Goal: Book appointment/travel/reservation

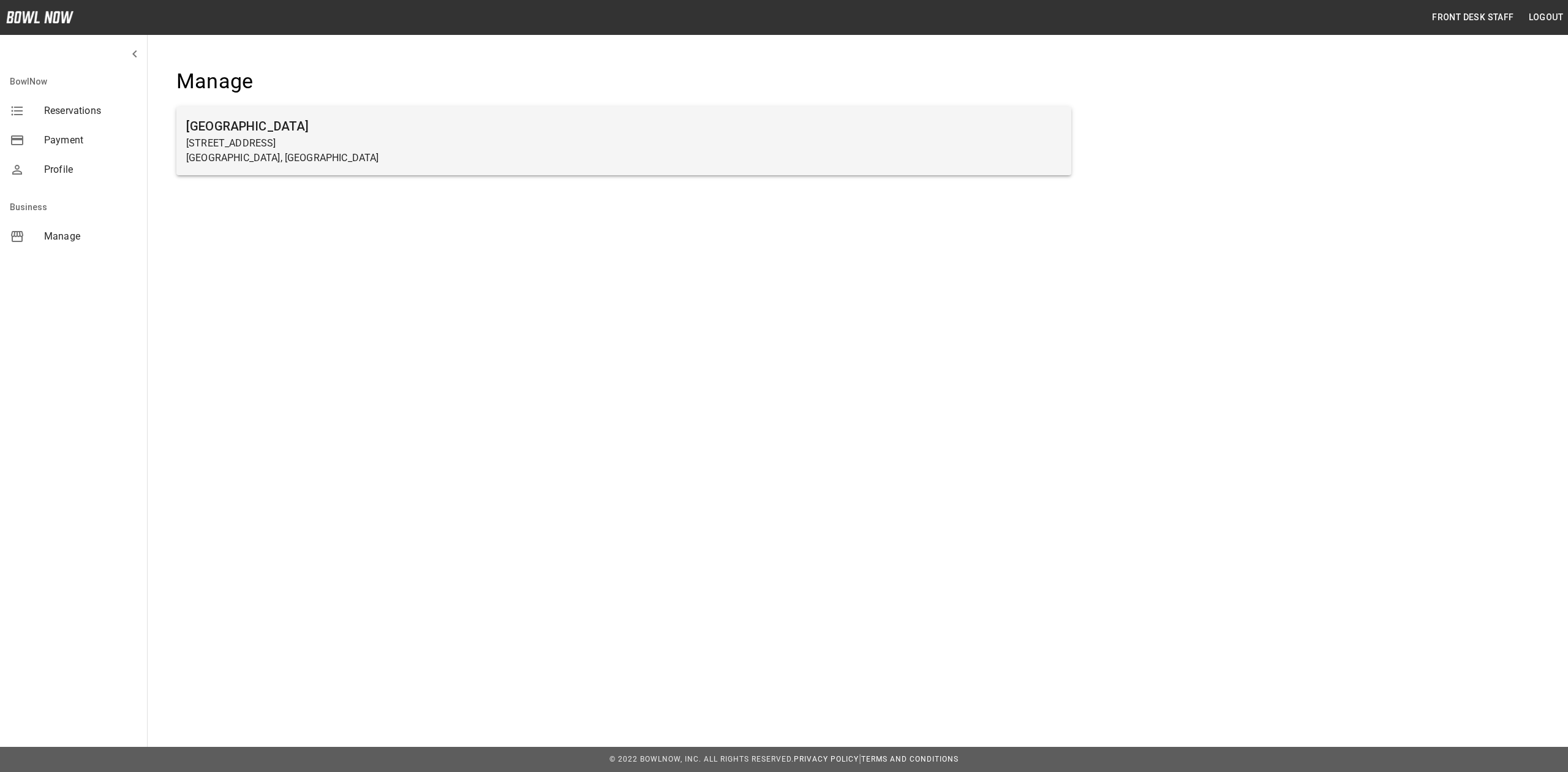
click at [559, 152] on p "[GEOGRAPHIC_DATA], [GEOGRAPHIC_DATA]" at bounding box center [624, 158] width 875 height 15
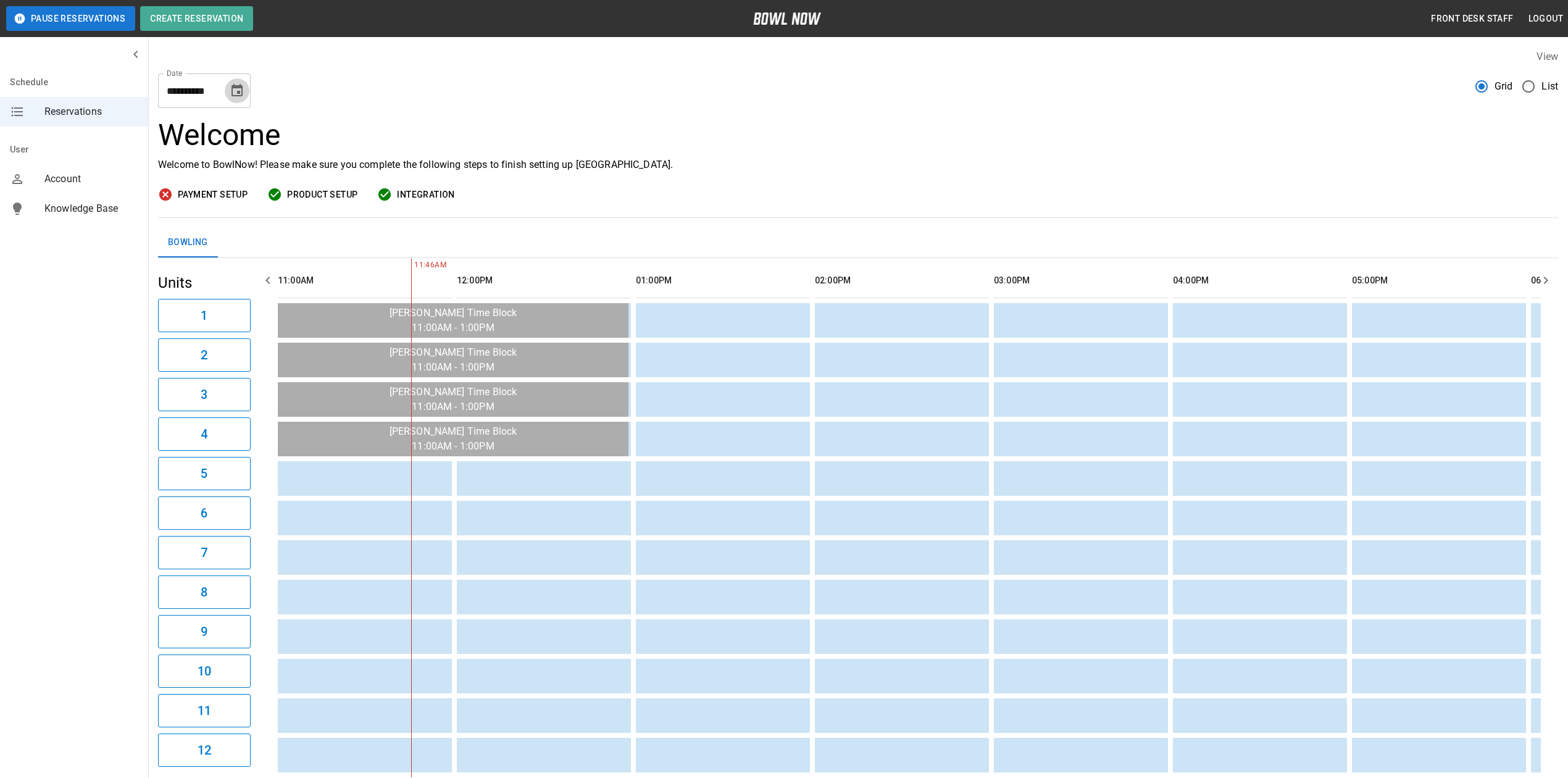
click at [247, 85] on button "Choose date, selected date is Sep 5, 2025" at bounding box center [237, 90] width 25 height 25
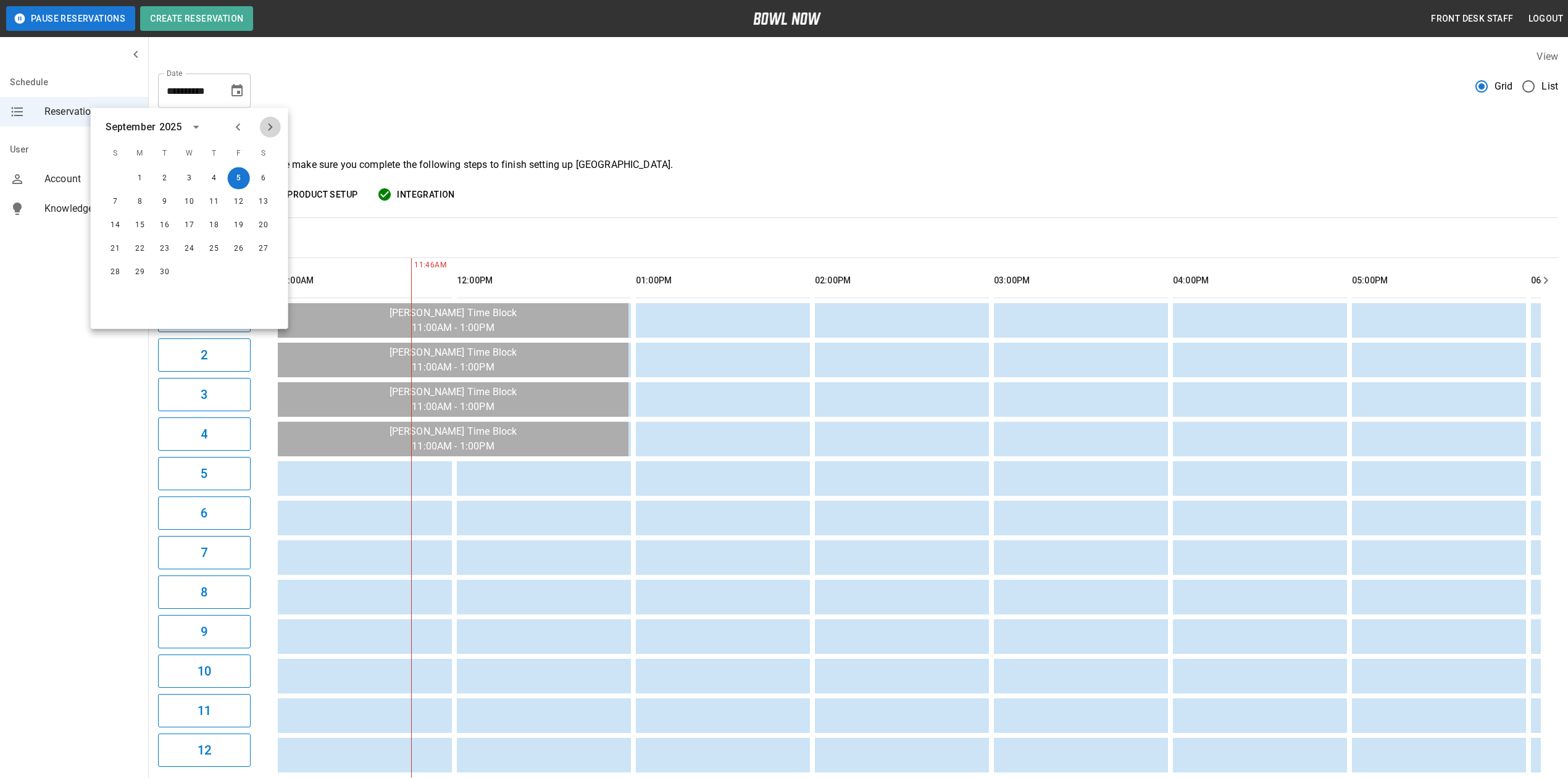
click at [265, 121] on icon "Next month" at bounding box center [270, 127] width 15 height 15
click at [245, 125] on icon "Previous month" at bounding box center [238, 127] width 15 height 15
click at [275, 128] on icon "Next month" at bounding box center [270, 127] width 15 height 15
click at [278, 127] on button "Next month" at bounding box center [270, 127] width 21 height 21
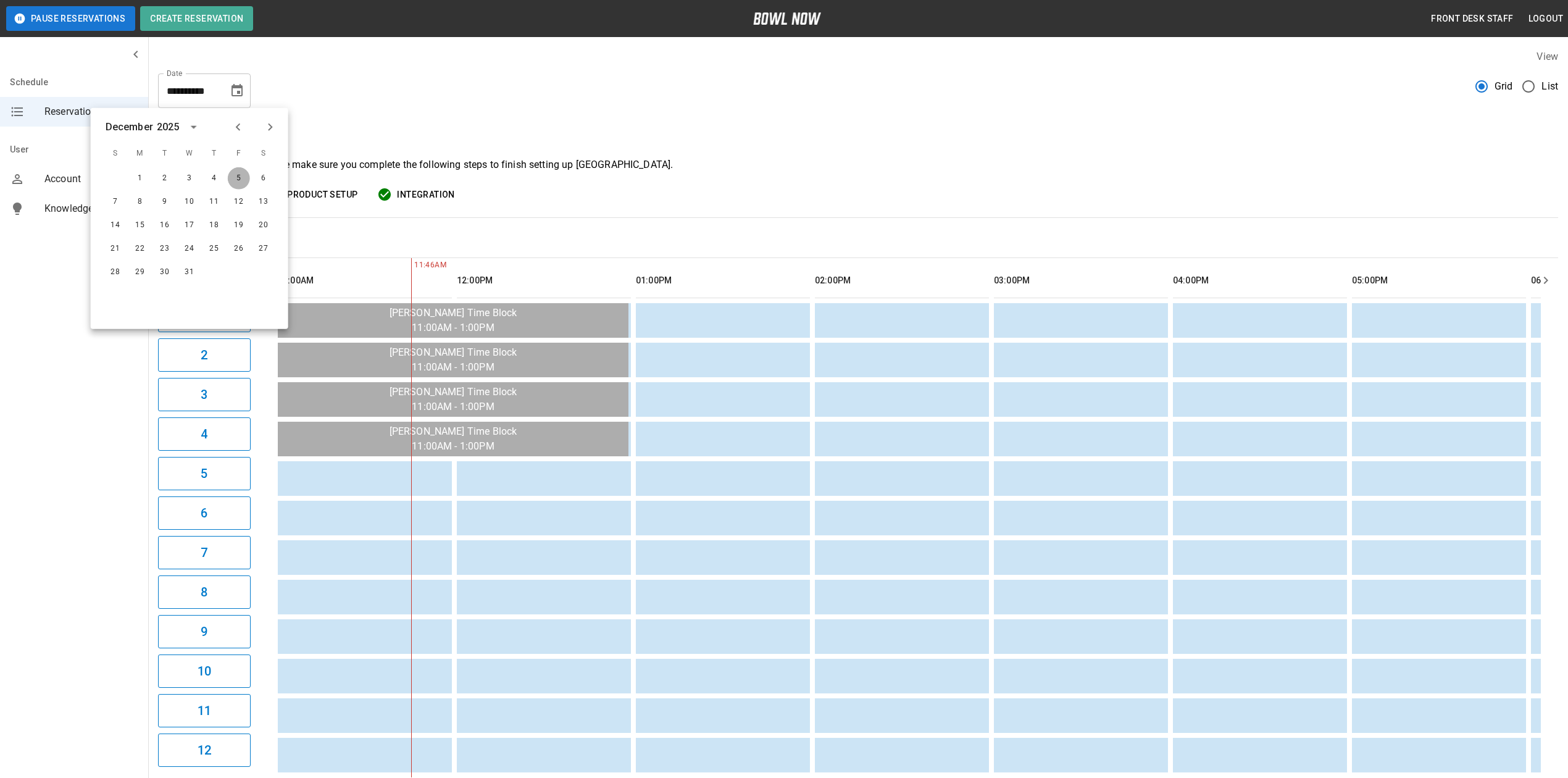
click at [231, 178] on button "5" at bounding box center [239, 178] width 22 height 22
type input "**********"
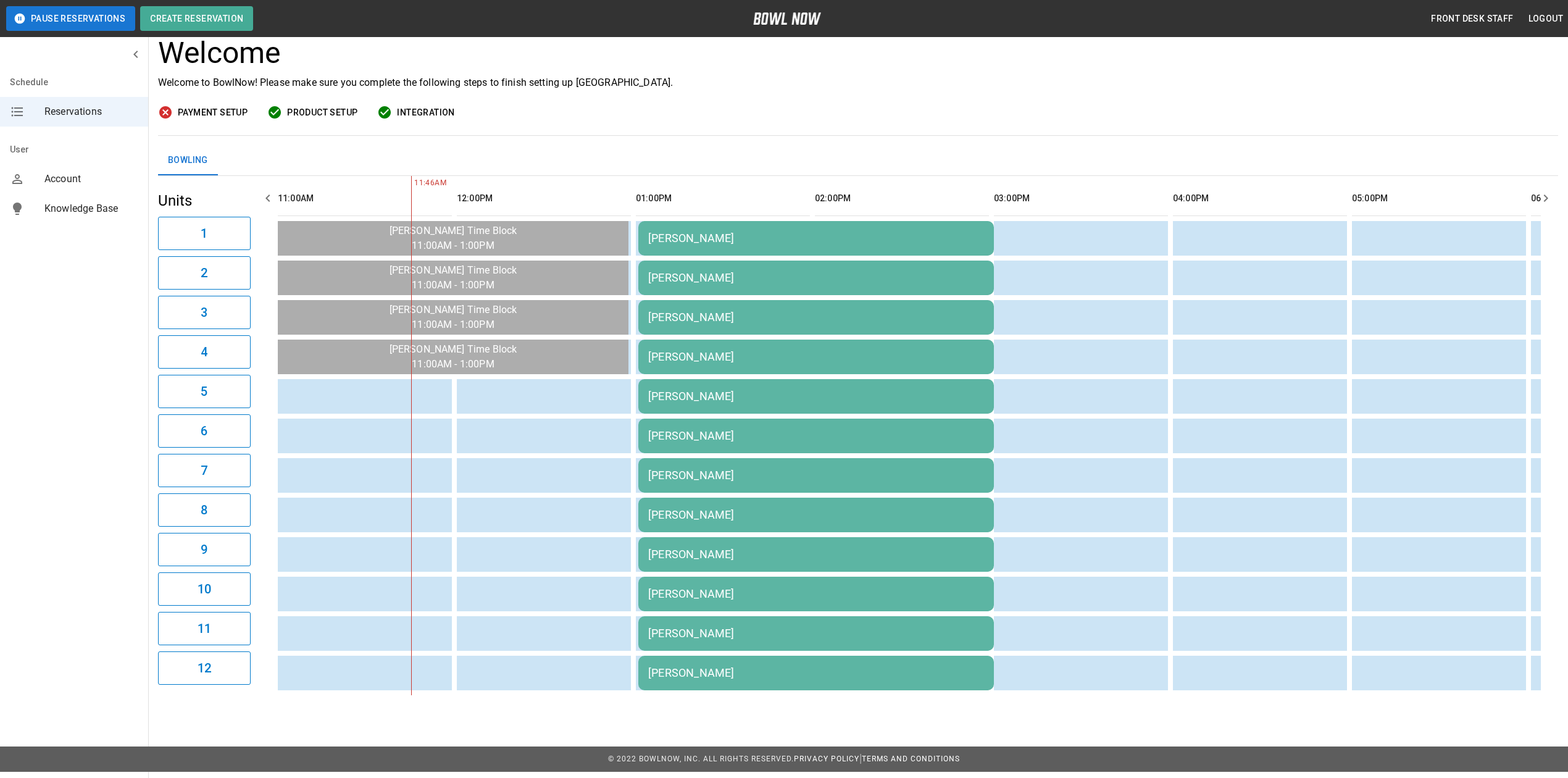
scroll to position [89, 0]
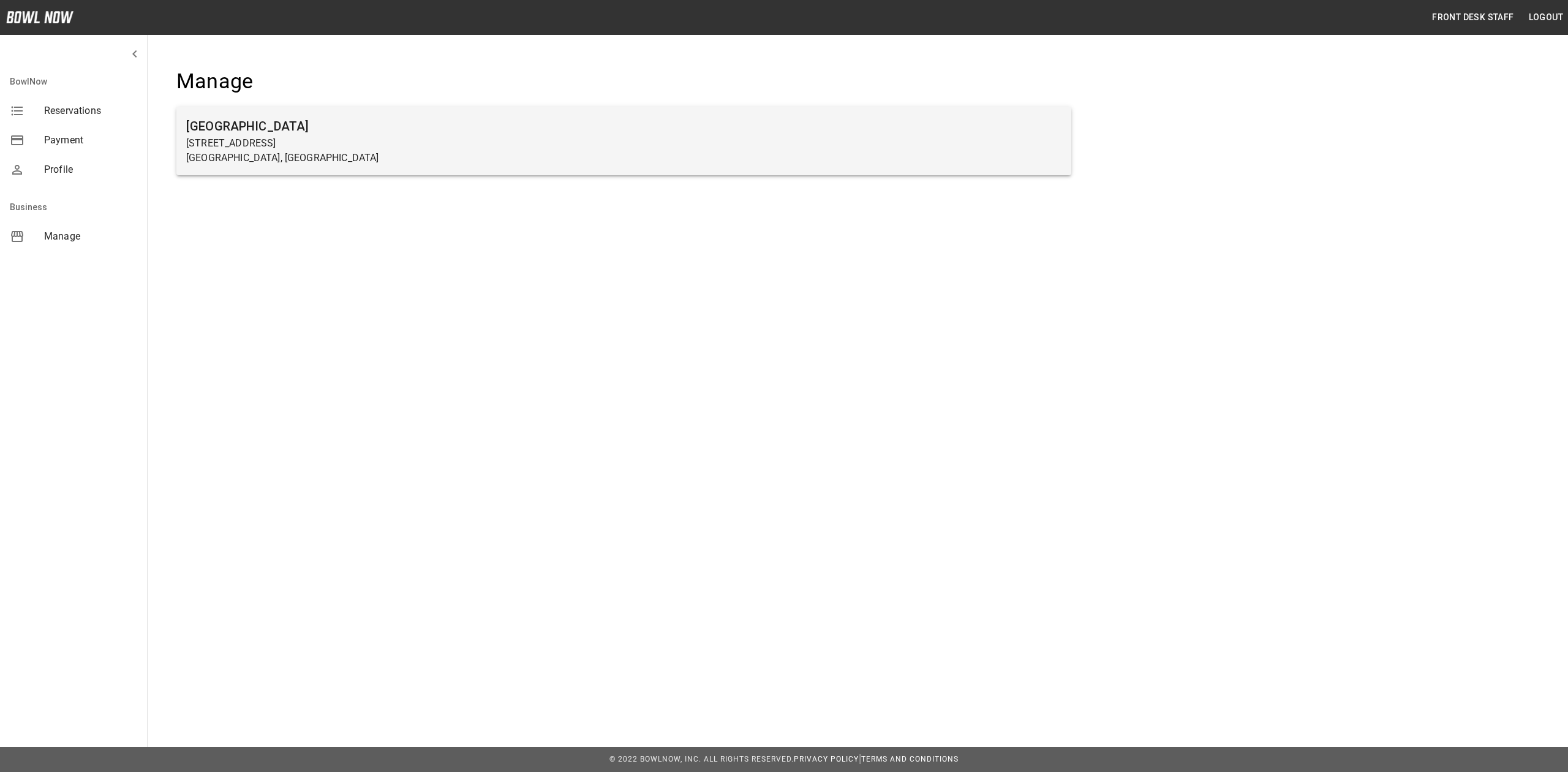
click at [248, 140] on p "[STREET_ADDRESS]" at bounding box center [624, 143] width 875 height 15
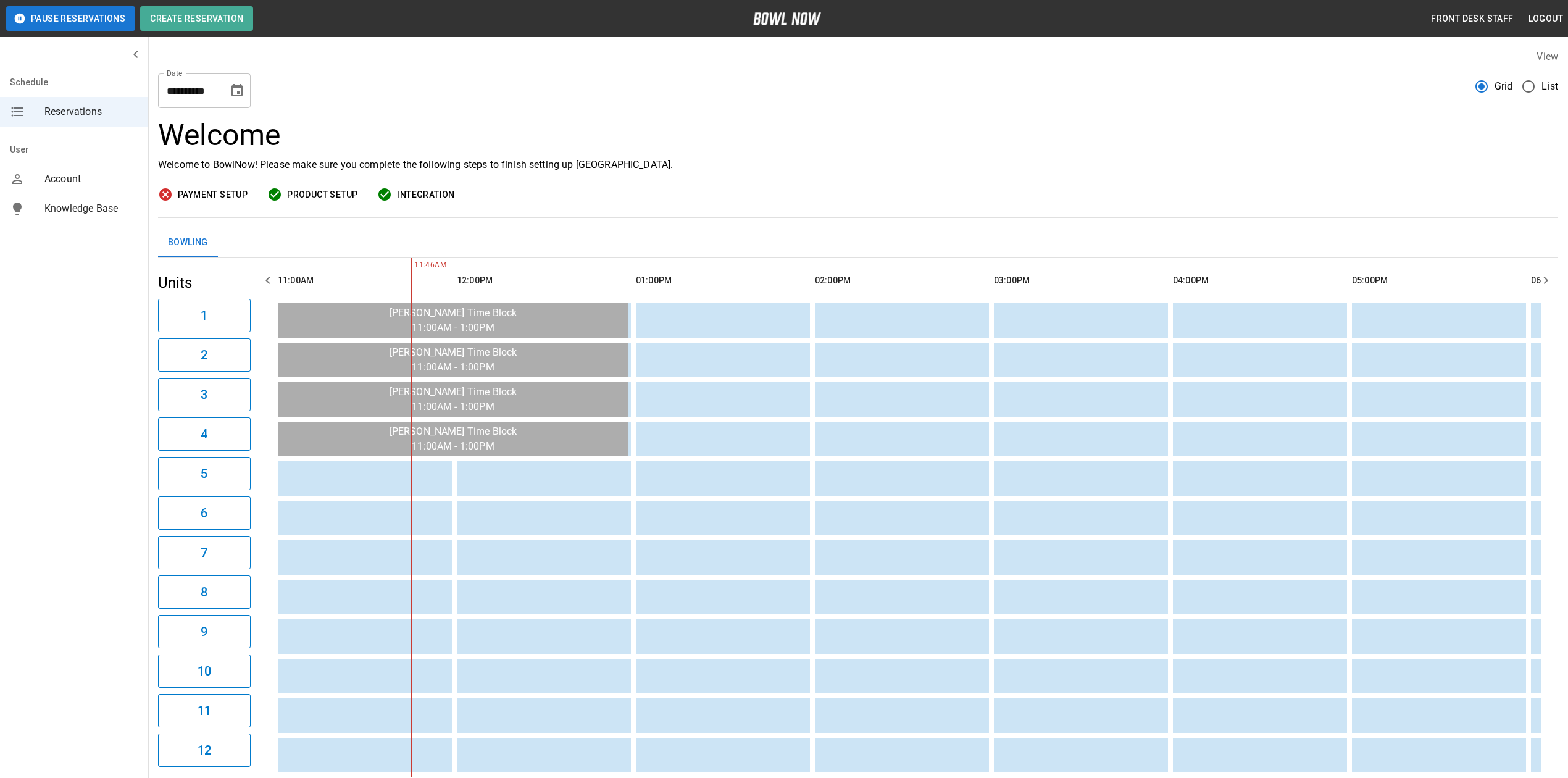
click at [240, 89] on icon "Choose date, selected date is Sep 5, 2025" at bounding box center [237, 90] width 15 height 15
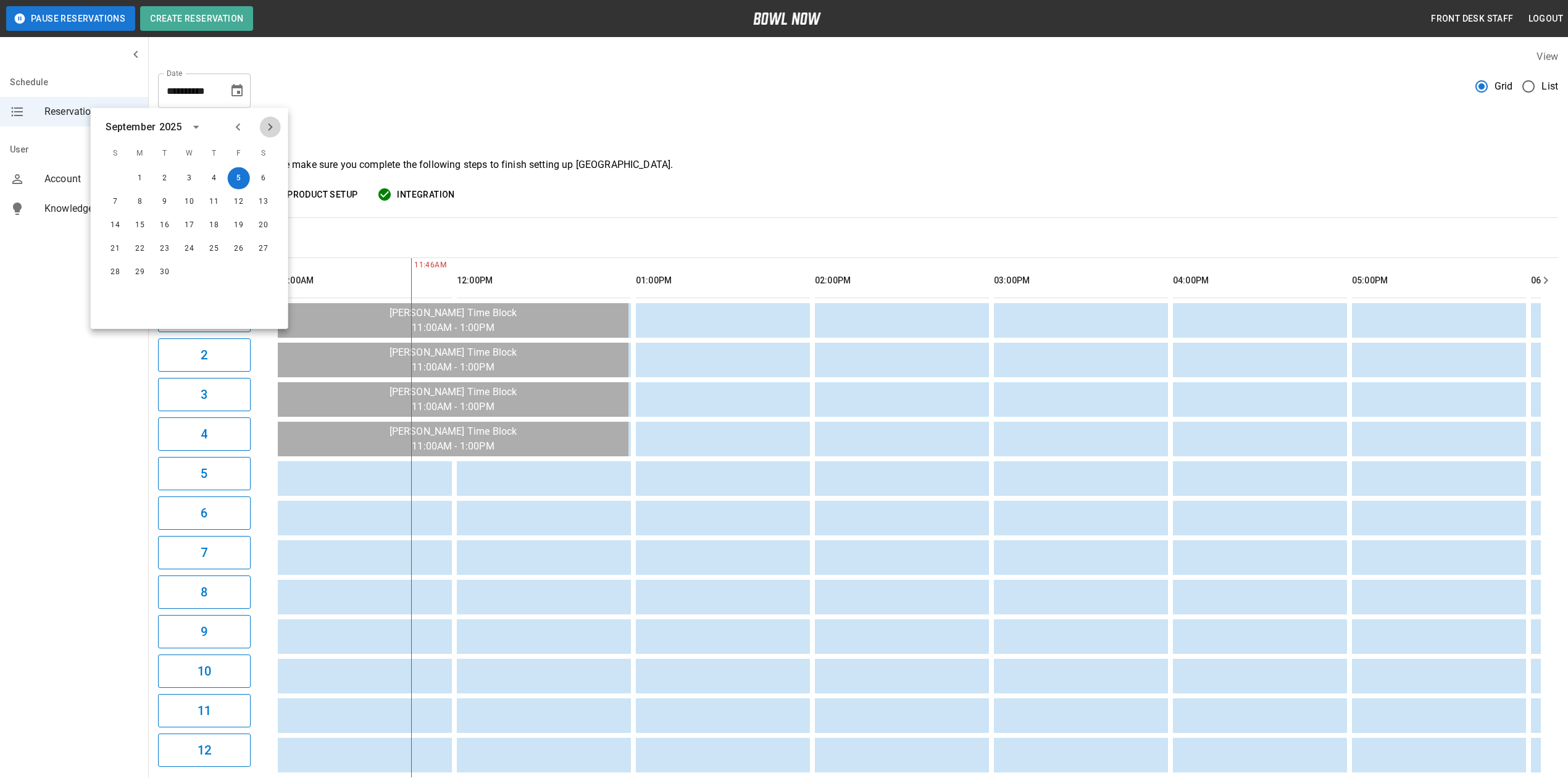
click at [270, 121] on icon "Next month" at bounding box center [270, 127] width 15 height 15
click at [245, 174] on button "2" at bounding box center [239, 178] width 22 height 22
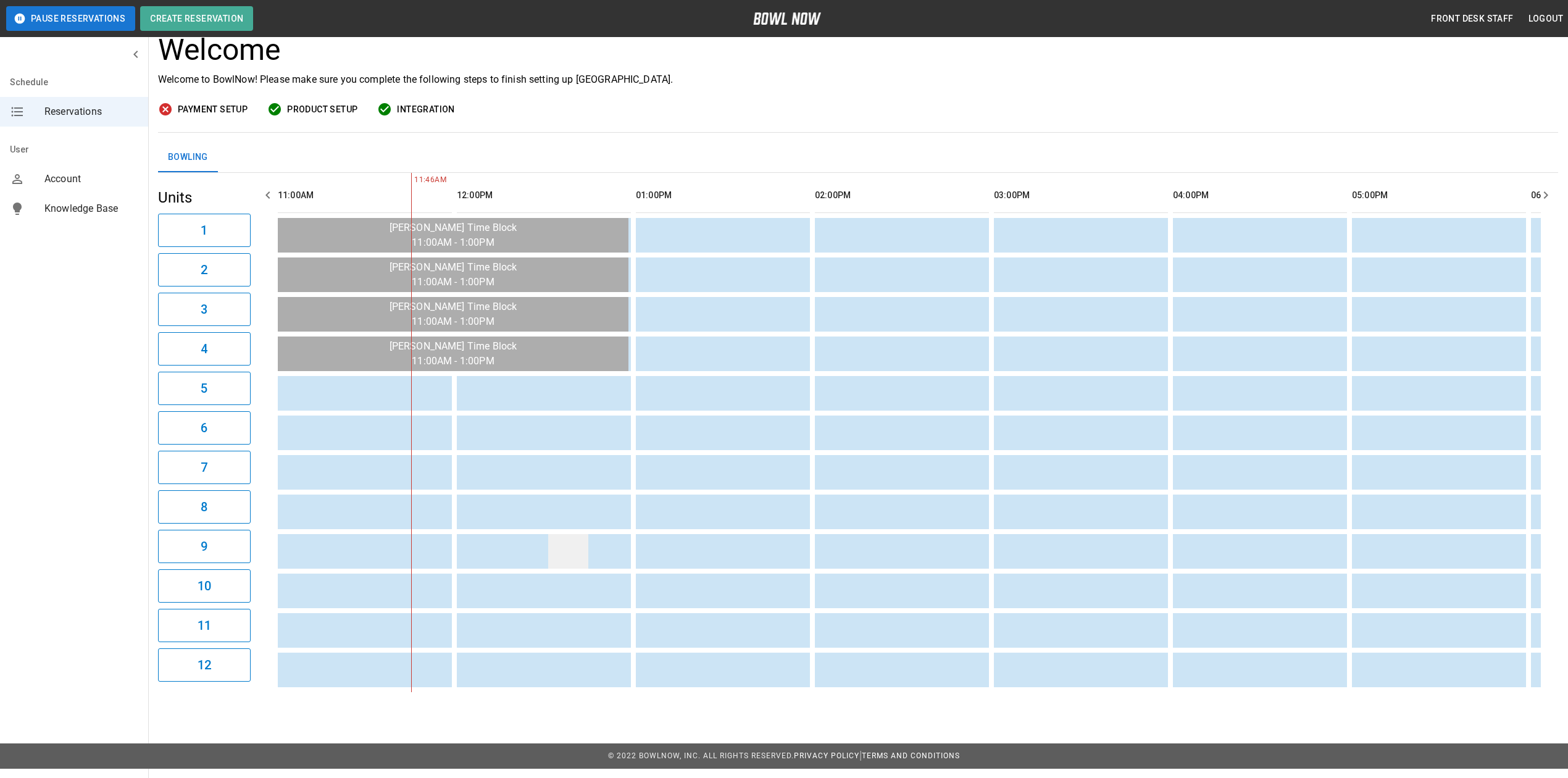
scroll to position [89, 0]
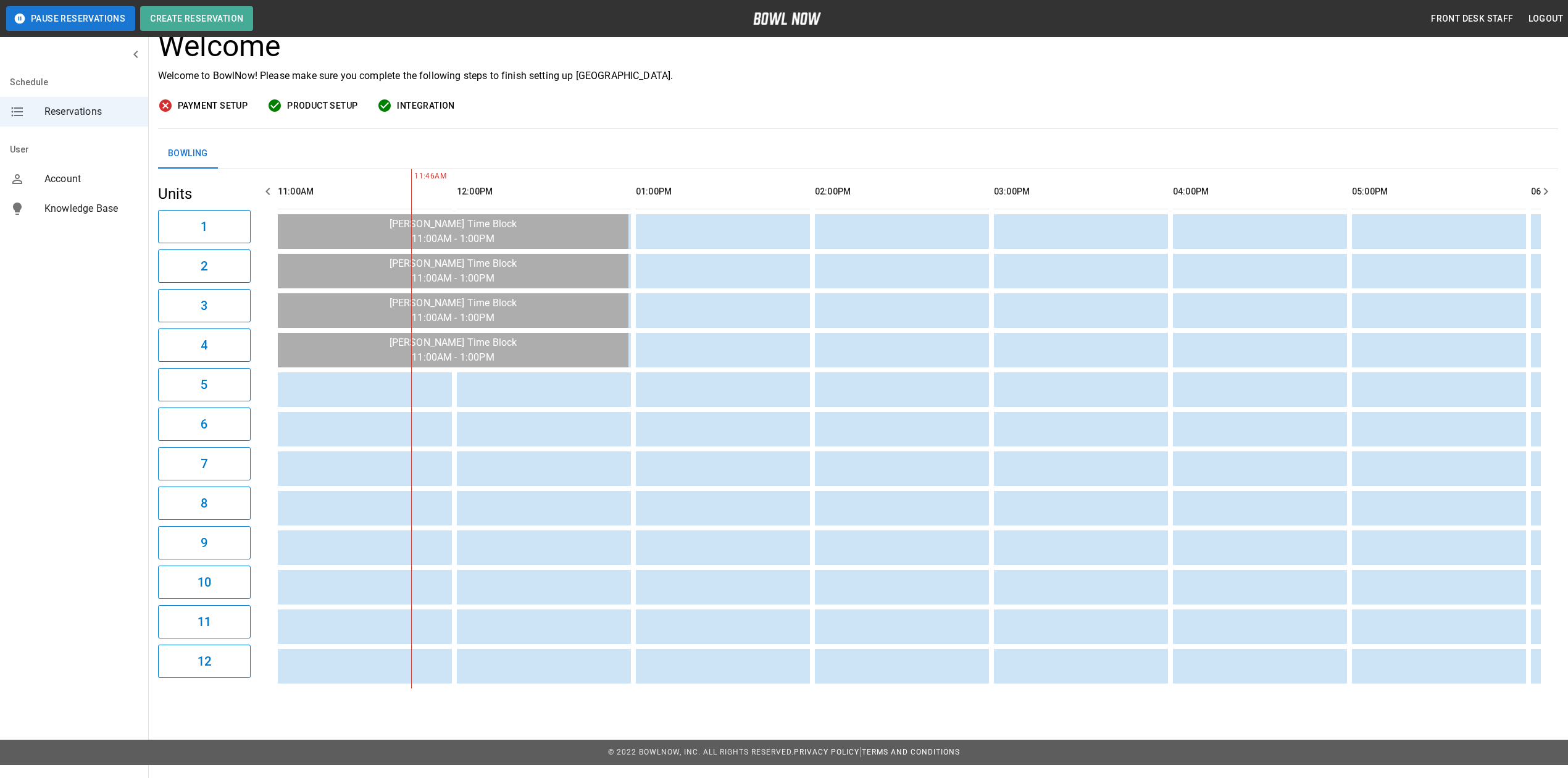
click at [671, 699] on div "**********" at bounding box center [858, 324] width 1420 height 748
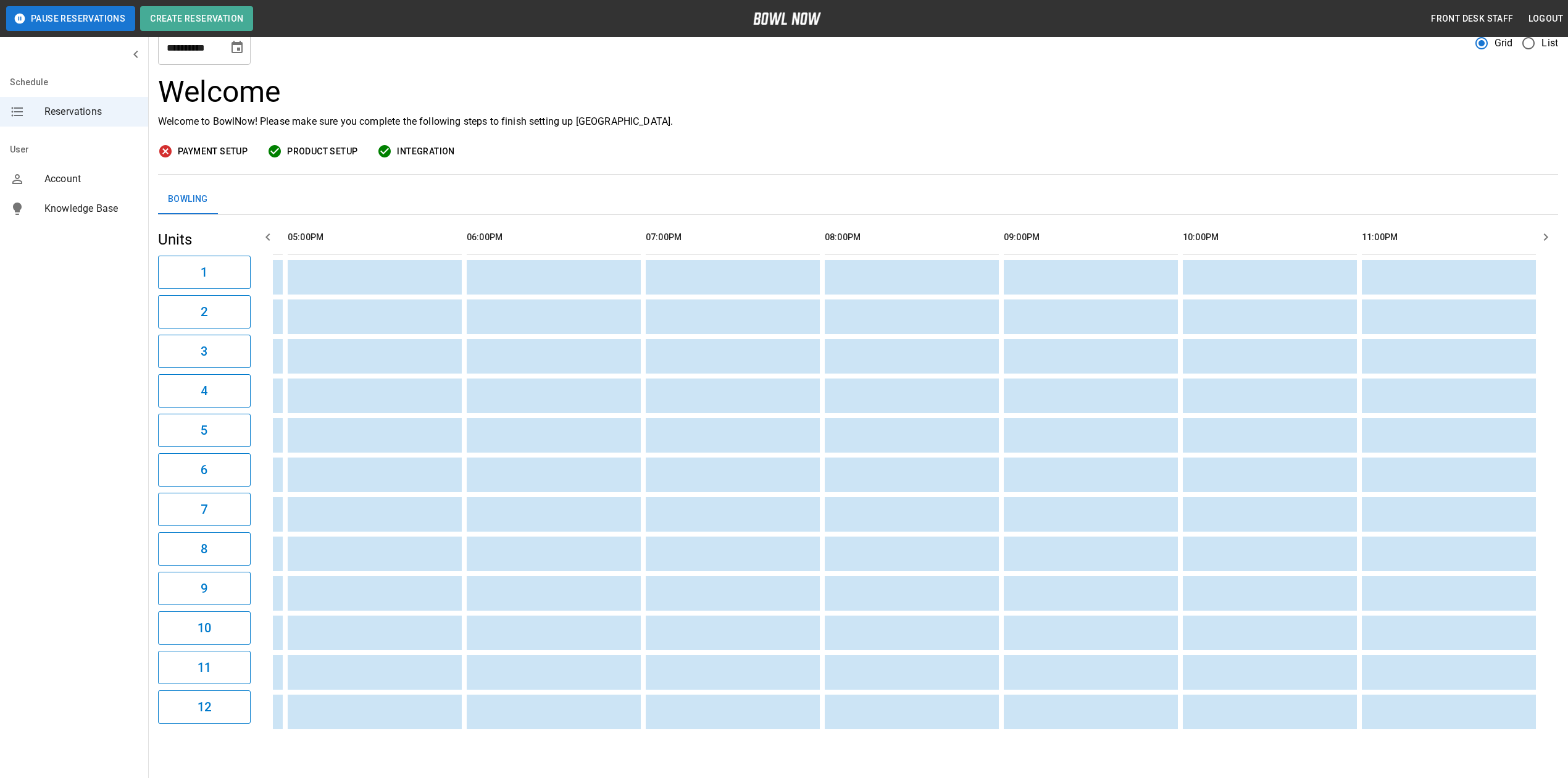
scroll to position [0, 0]
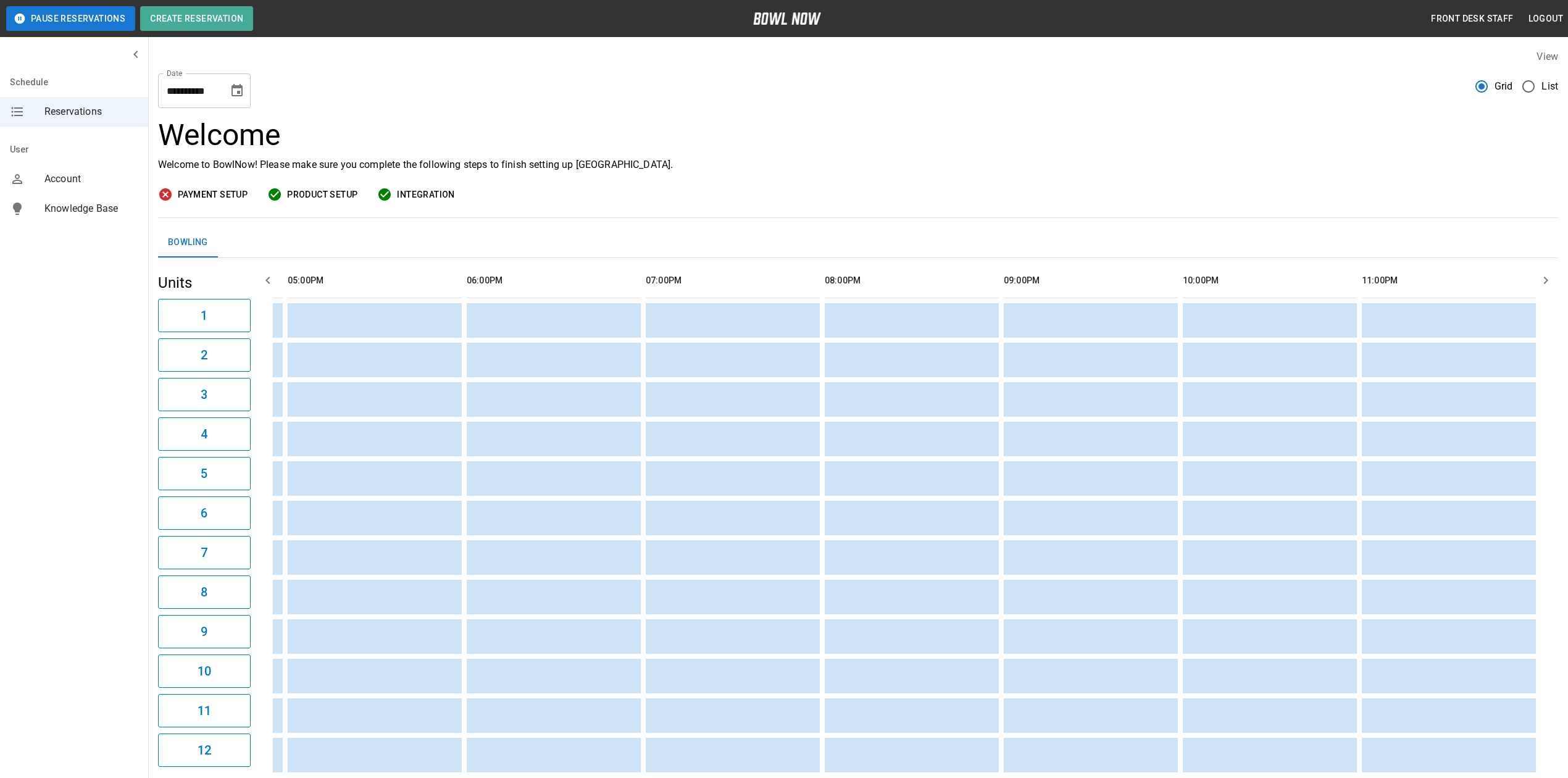
click at [249, 92] on div "**********" at bounding box center [204, 91] width 92 height 35
click at [241, 87] on icon "Choose date, selected date is Jan 2, 2026" at bounding box center [237, 90] width 11 height 12
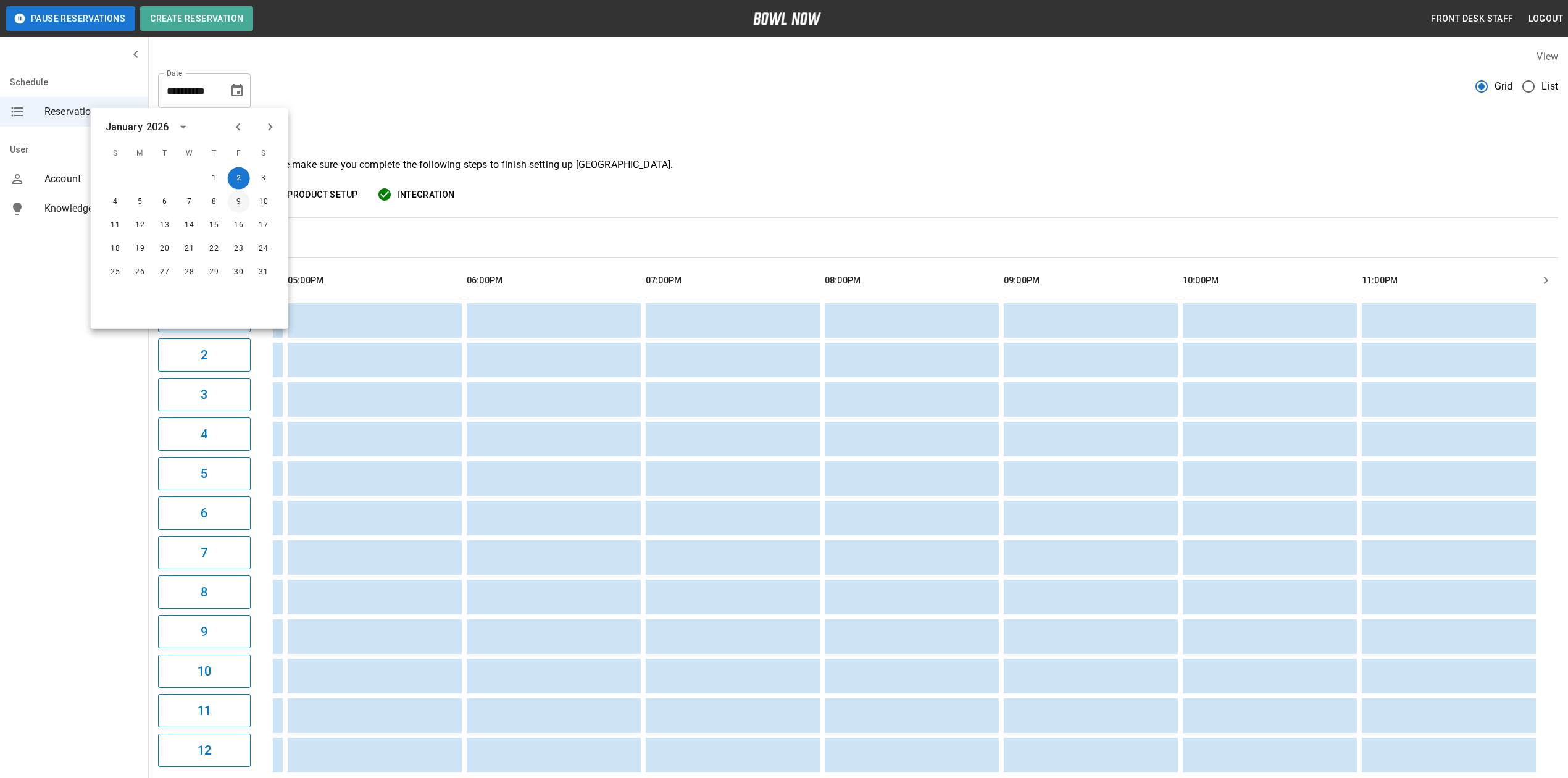
drag, startPoint x: 245, startPoint y: 201, endPoint x: 920, endPoint y: 734, distance: 860.1
click at [245, 201] on button "9" at bounding box center [239, 201] width 22 height 22
type input "**********"
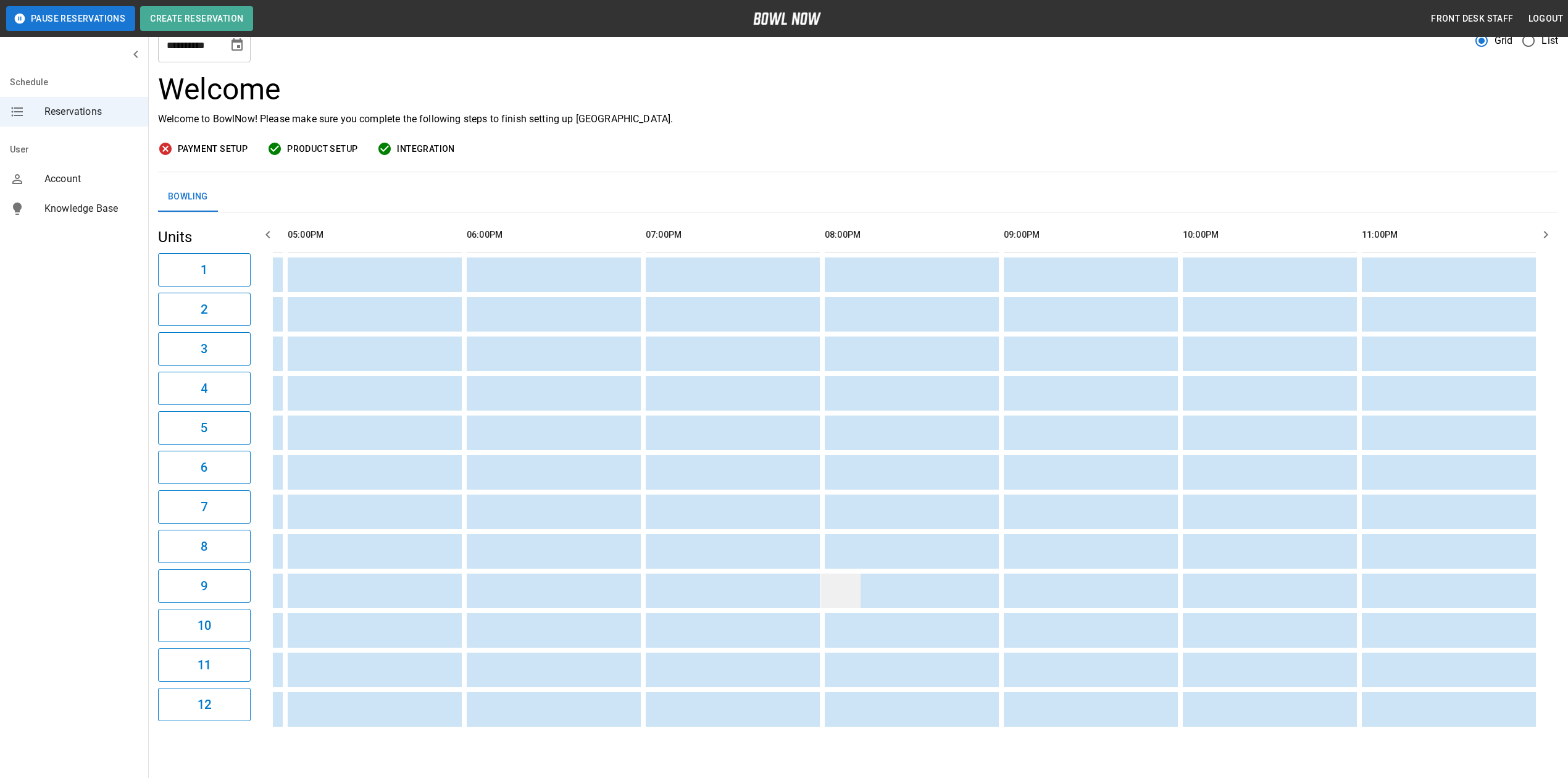
scroll to position [89, 0]
